Goal: Transaction & Acquisition: Purchase product/service

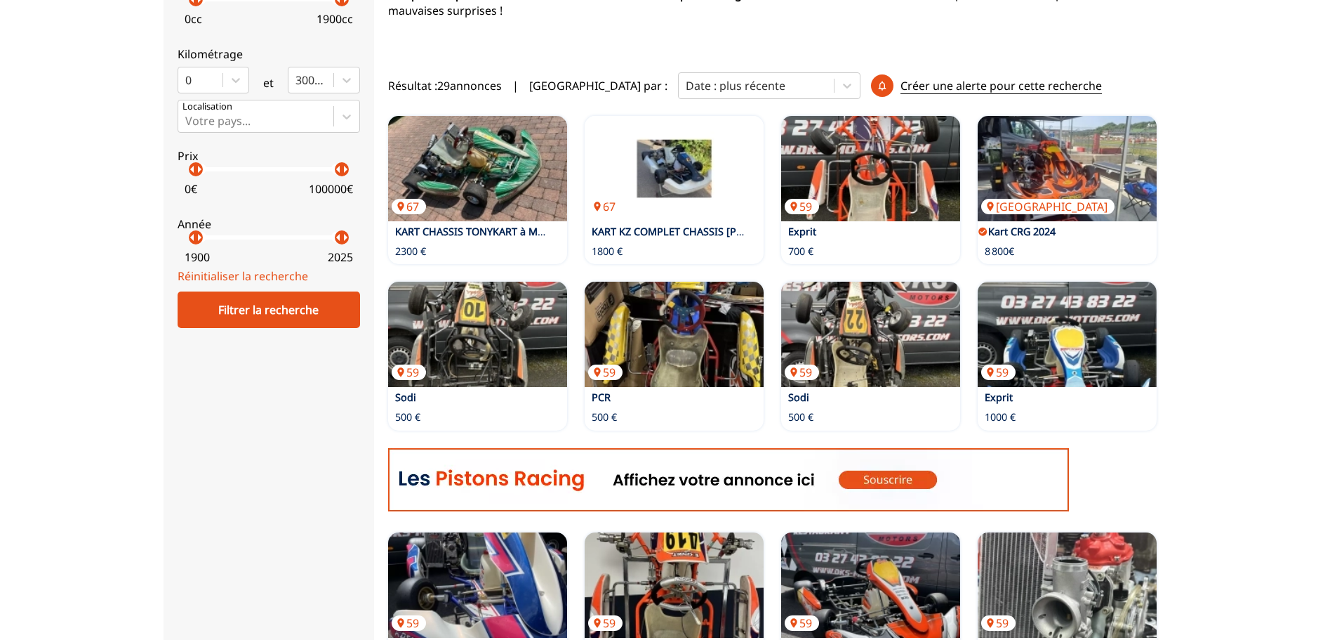
scroll to position [381, 0]
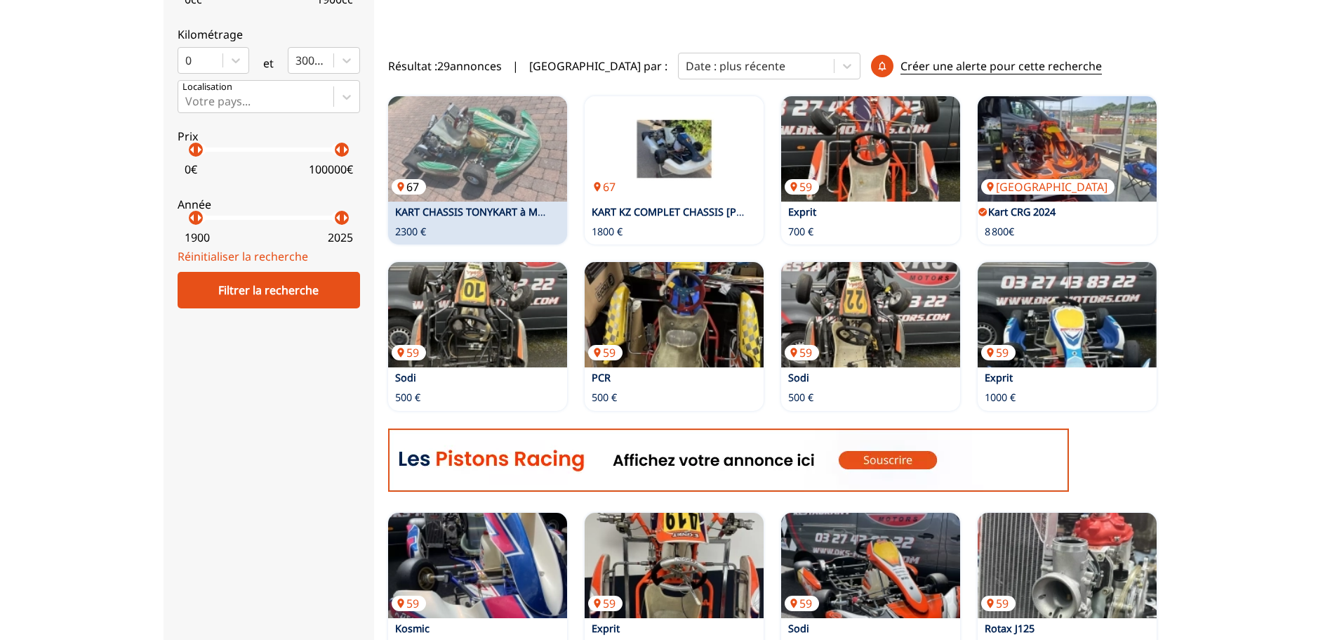
click at [478, 145] on img at bounding box center [477, 148] width 179 height 105
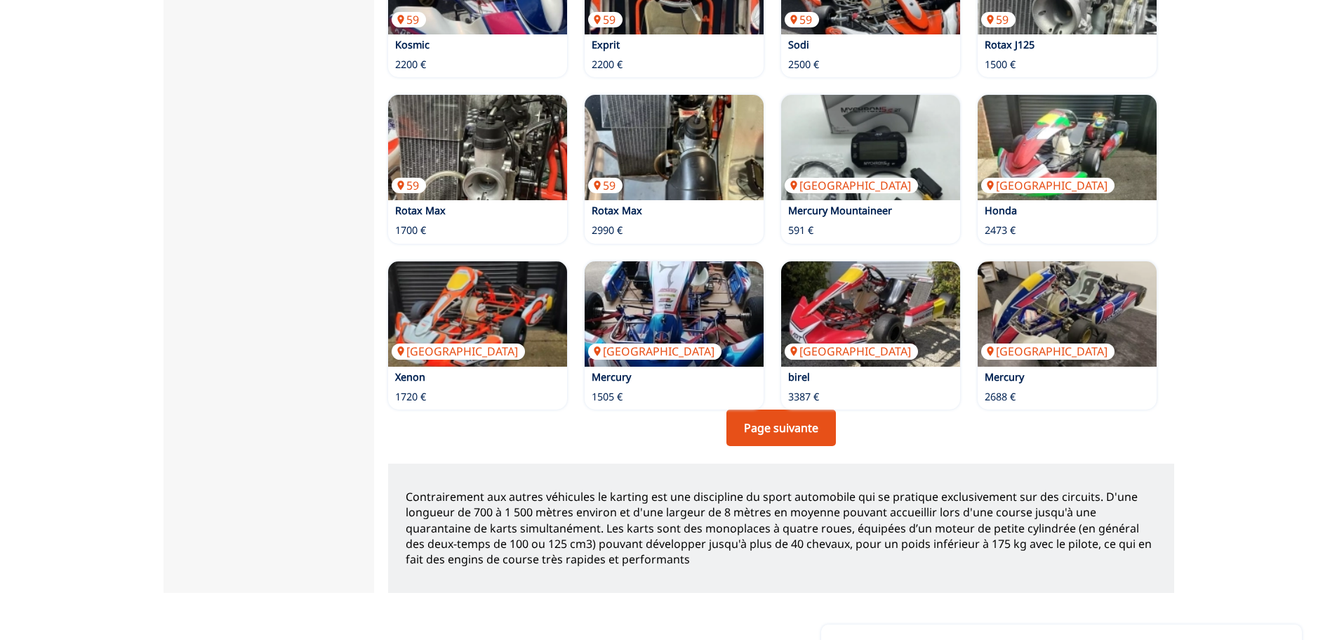
scroll to position [1080, 0]
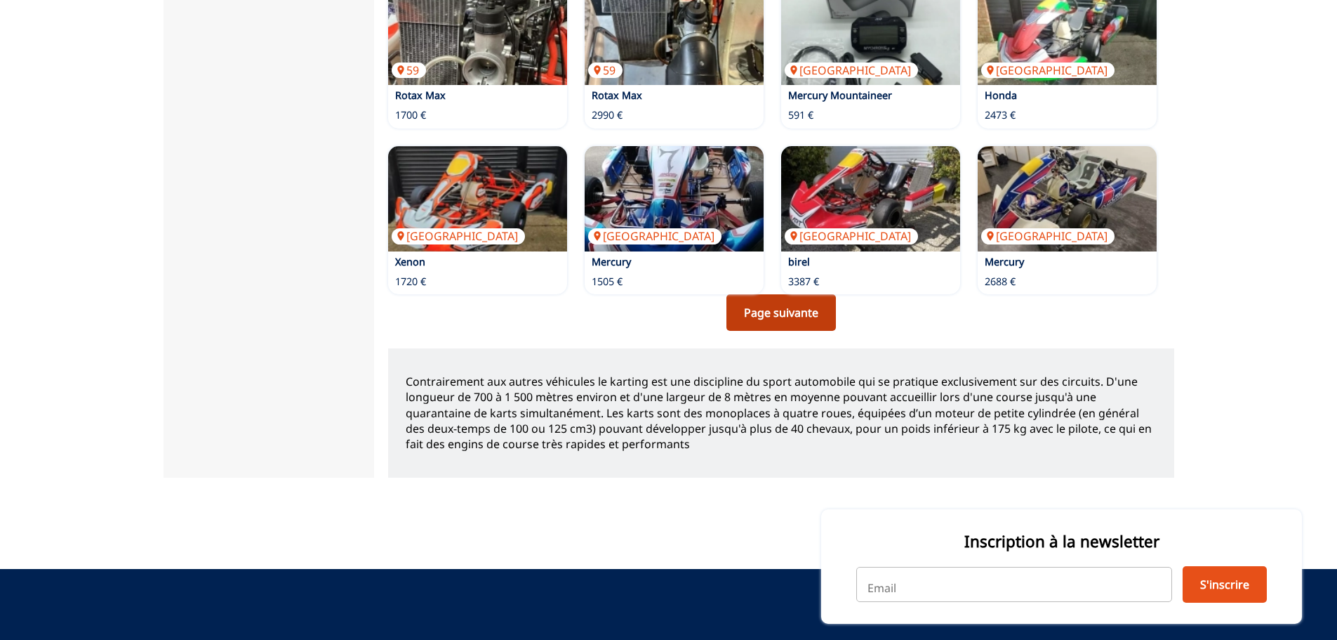
click at [803, 310] on link "Page suivante" at bounding box center [782, 312] width 110 height 37
